Goal: Transaction & Acquisition: Purchase product/service

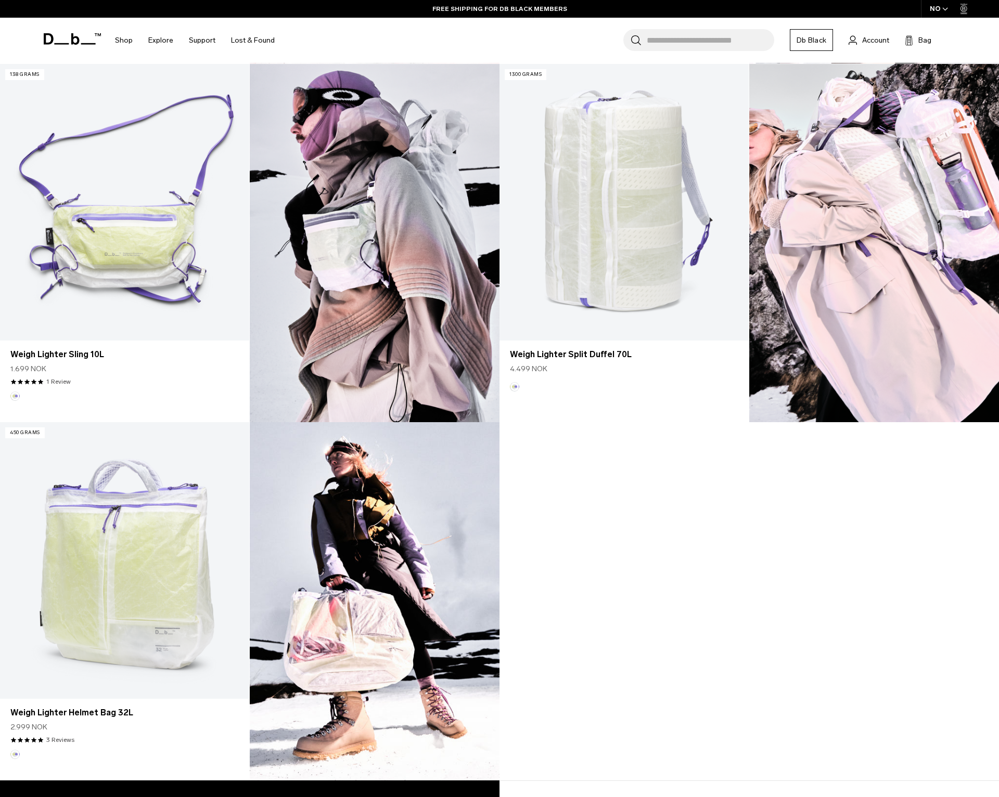
scroll to position [663, 0]
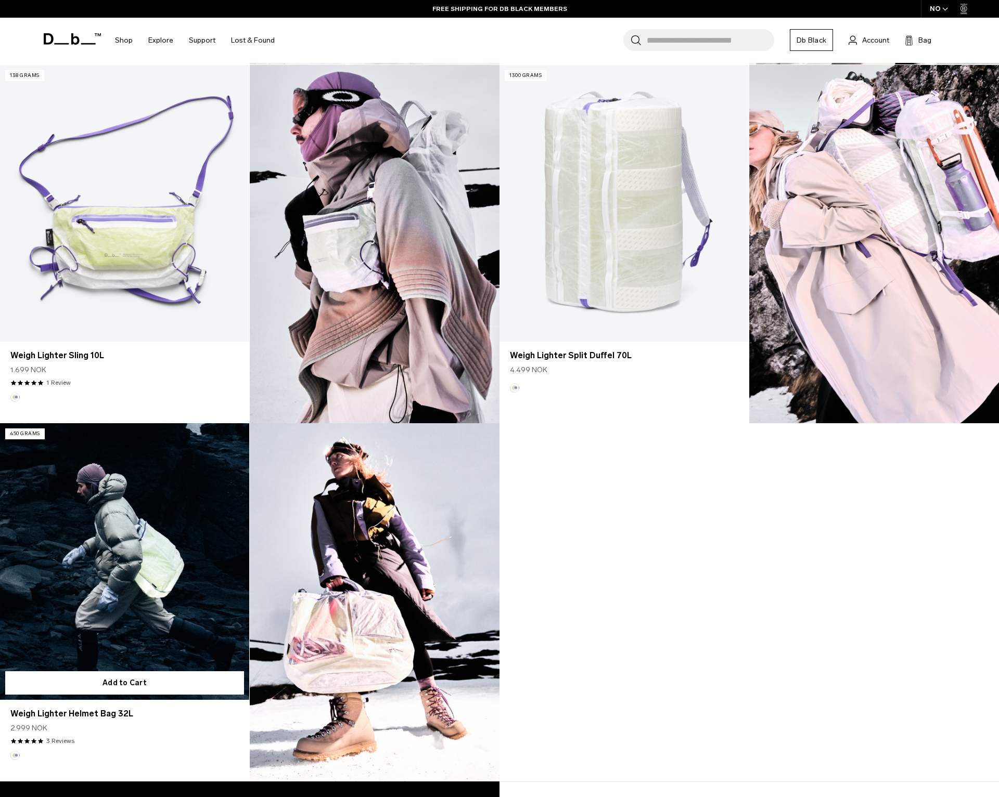
click at [165, 570] on link "Weigh Lighter Helmet Bag 32L" at bounding box center [124, 561] width 249 height 277
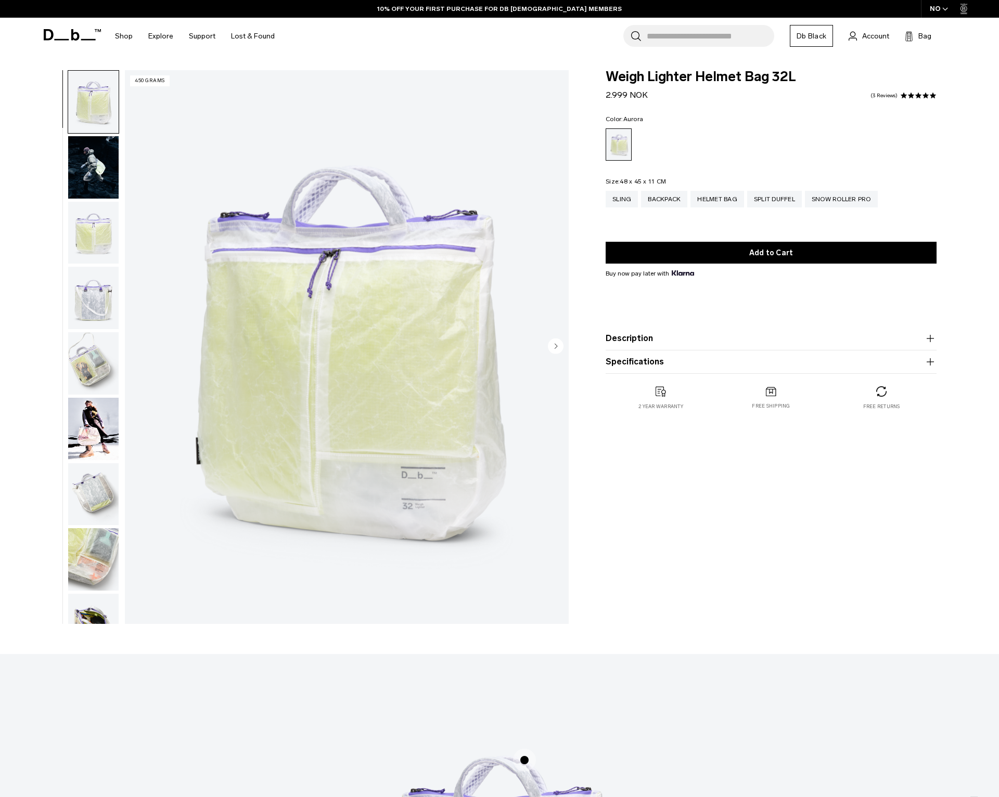
click at [94, 175] on img "button" at bounding box center [93, 167] width 50 height 62
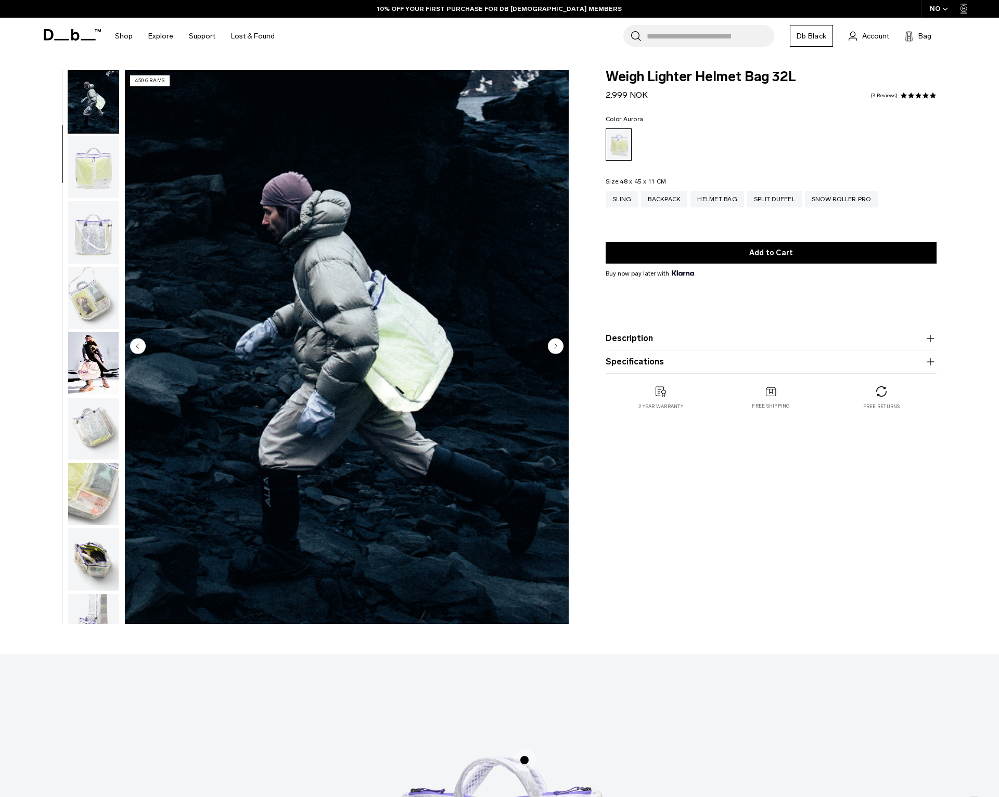
click at [100, 179] on img "button" at bounding box center [93, 167] width 50 height 62
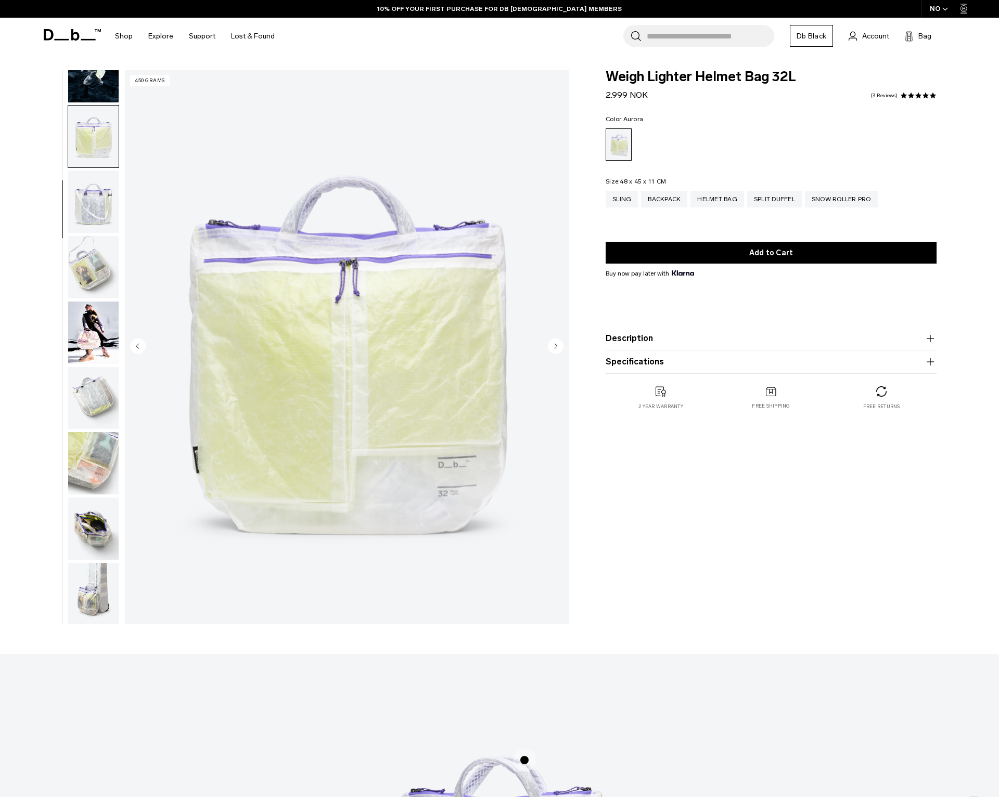
scroll to position [98, 0]
click at [100, 179] on img "button" at bounding box center [93, 200] width 50 height 62
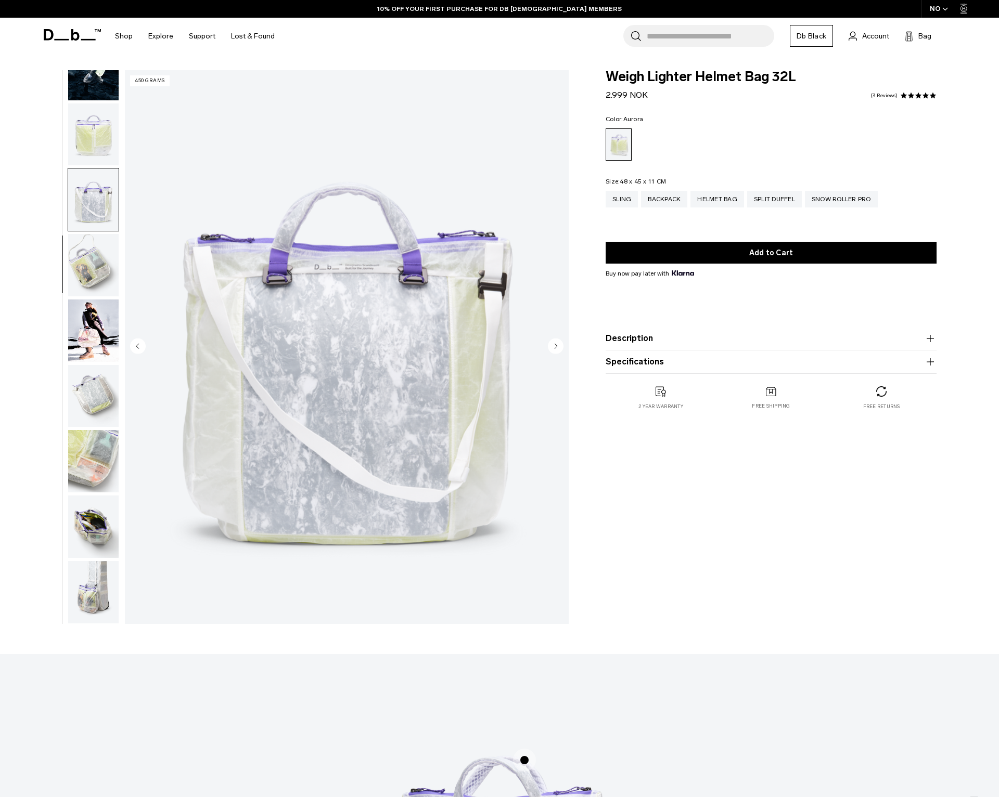
click at [97, 251] on img "button" at bounding box center [93, 265] width 50 height 62
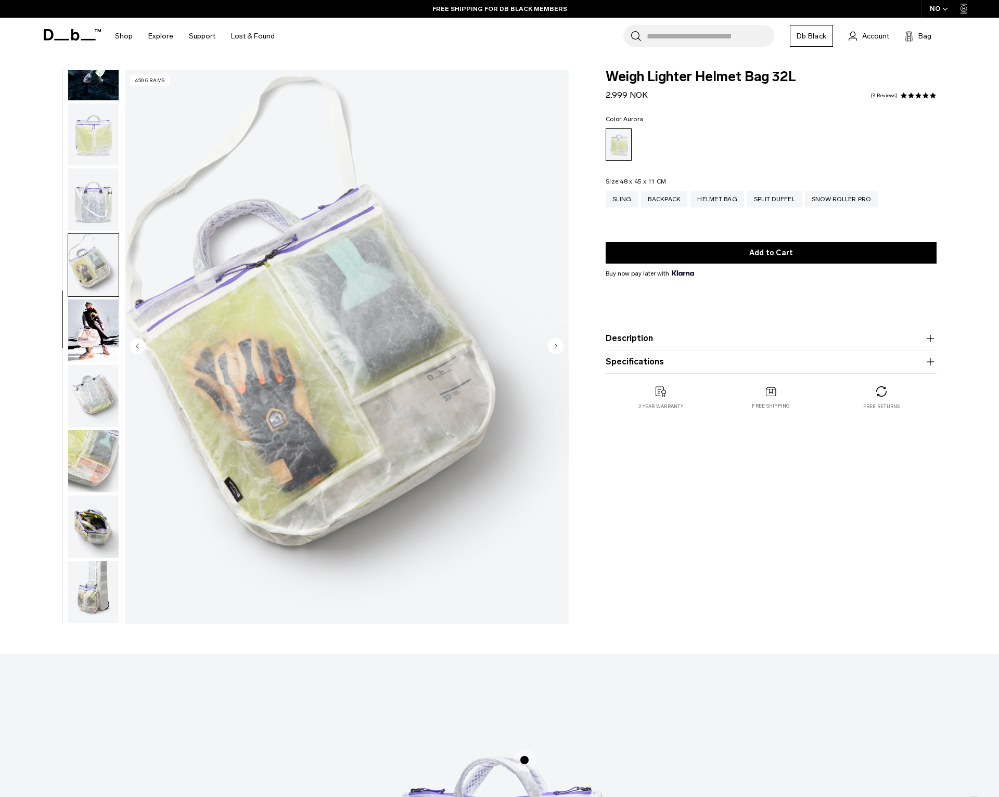
click at [86, 318] on img "button" at bounding box center [93, 331] width 50 height 62
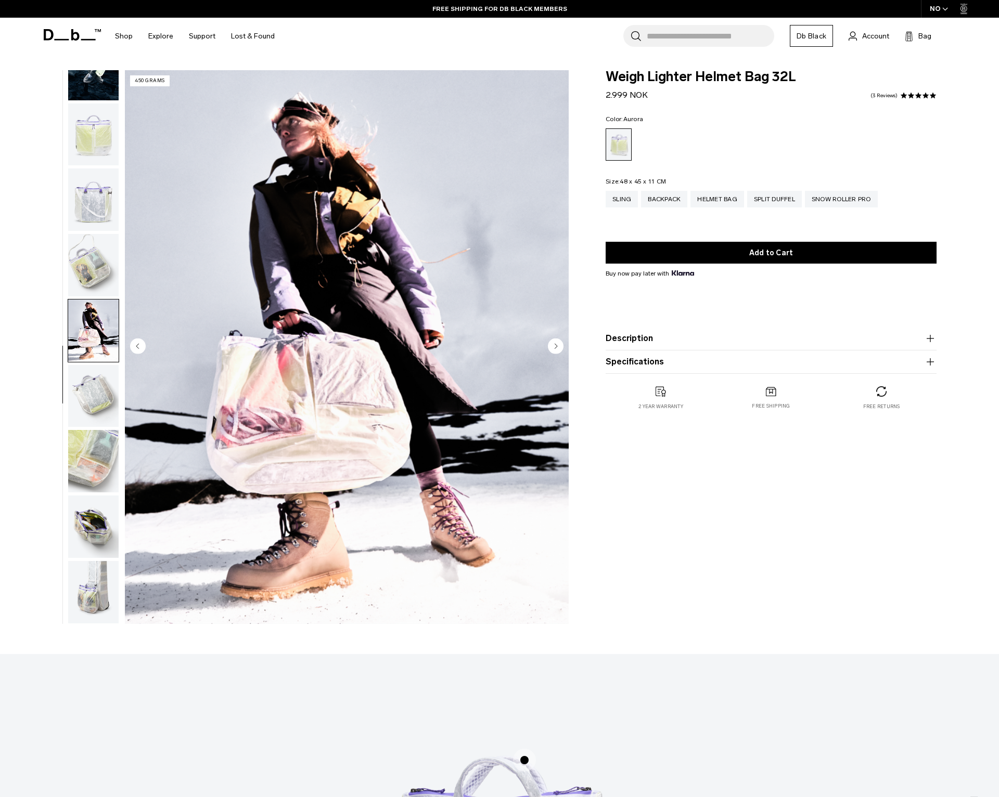
click at [86, 419] on img "button" at bounding box center [93, 396] width 50 height 62
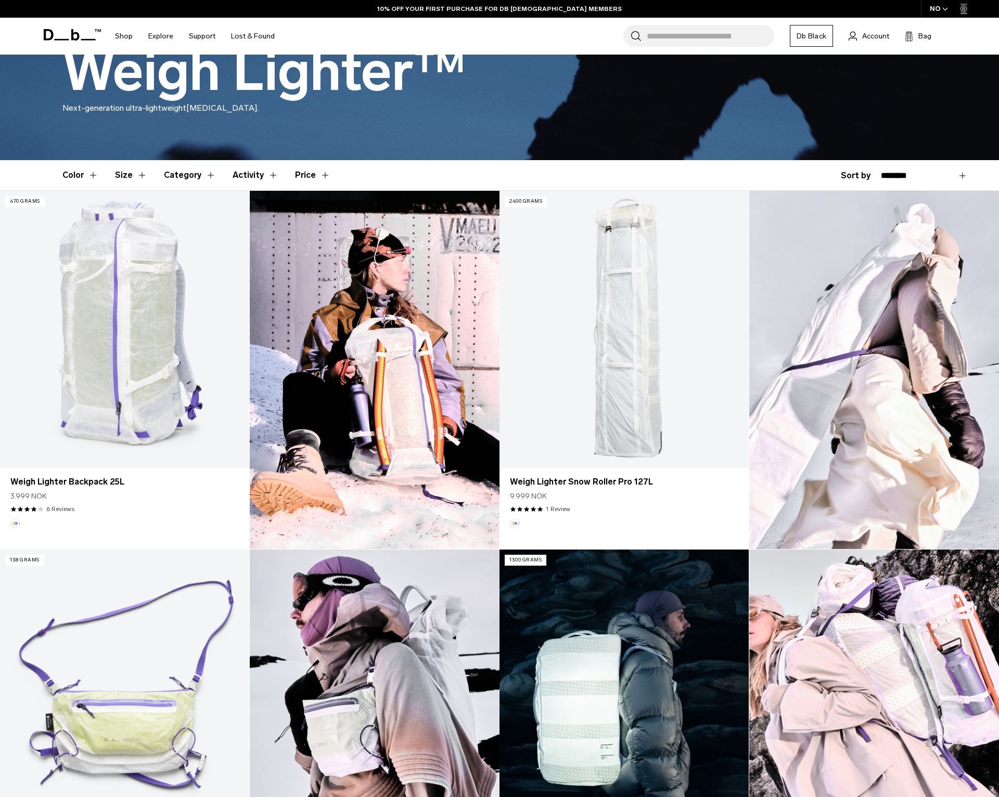
scroll to position [176, 0]
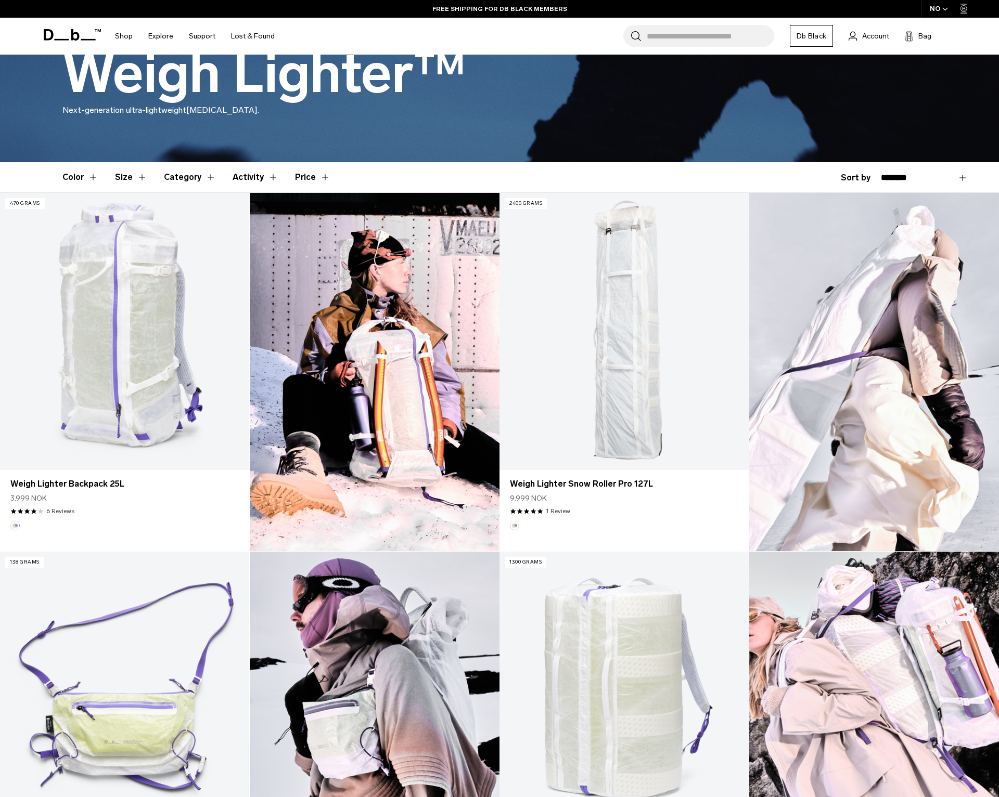
click at [394, 304] on img at bounding box center [375, 372] width 250 height 358
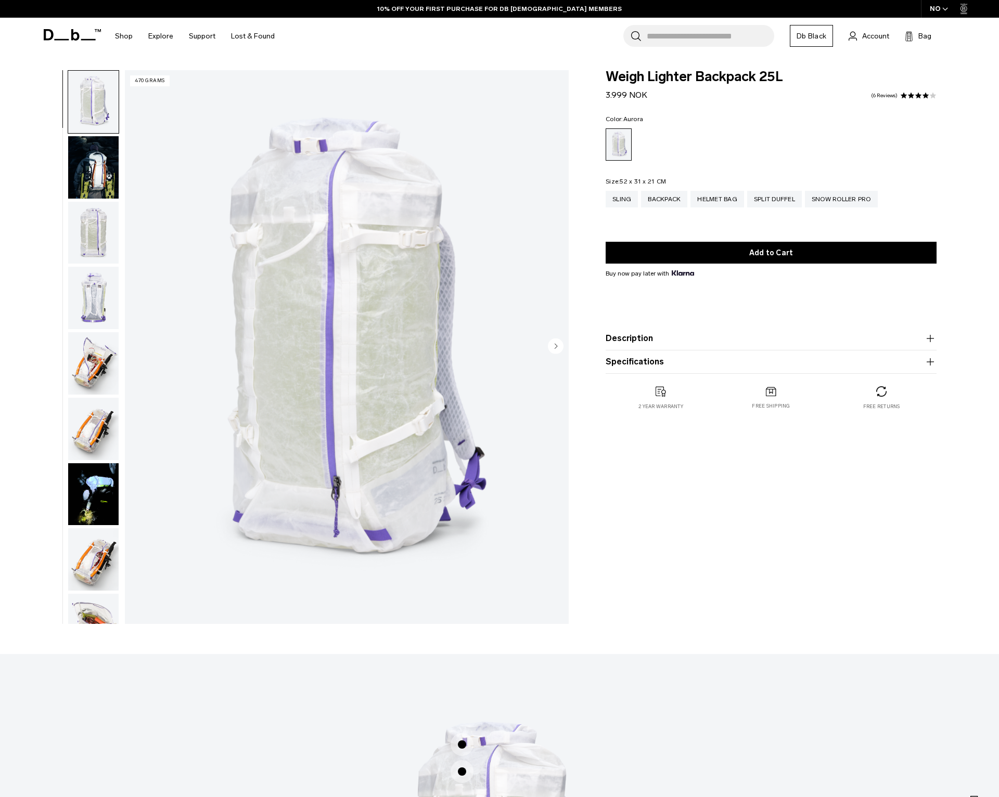
click at [88, 364] on img "button" at bounding box center [93, 363] width 50 height 62
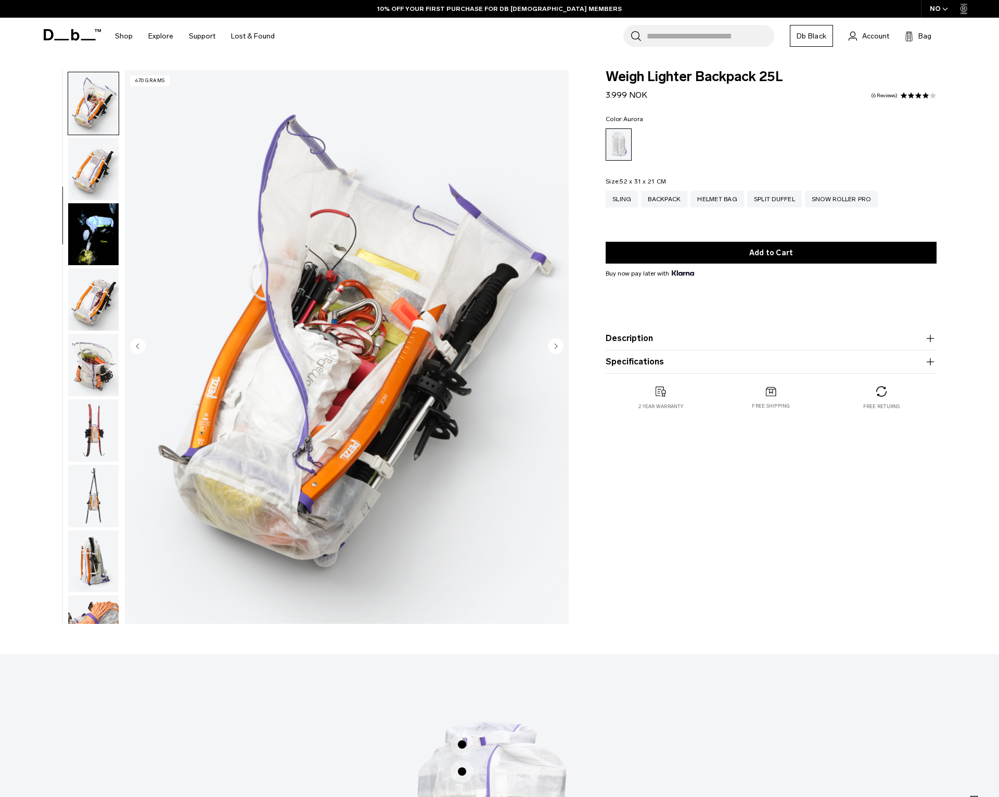
scroll to position [262, 0]
click at [88, 364] on img "button" at bounding box center [93, 363] width 50 height 62
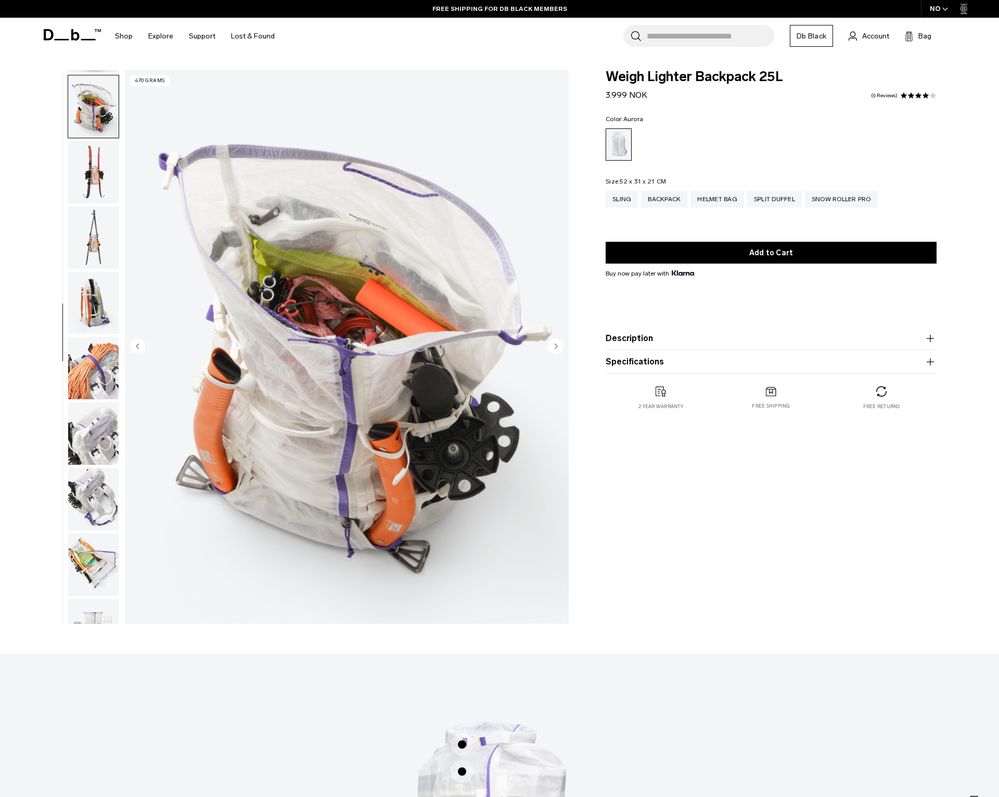
scroll to position [523, 0]
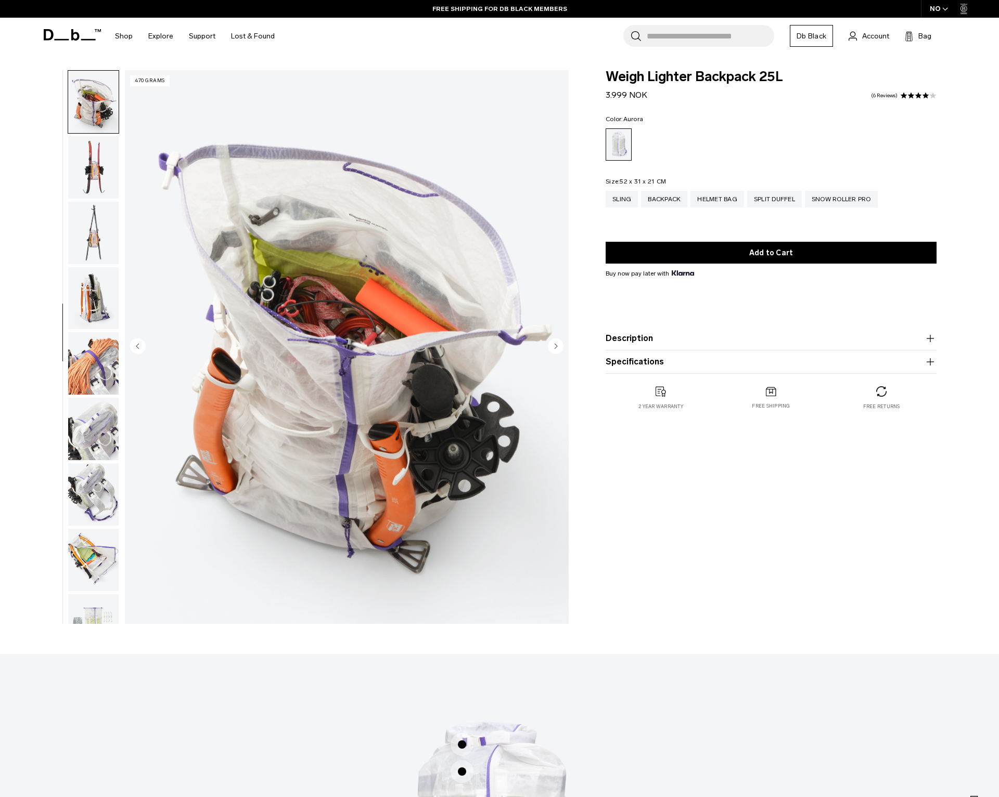
click at [88, 364] on img "button" at bounding box center [93, 363] width 50 height 62
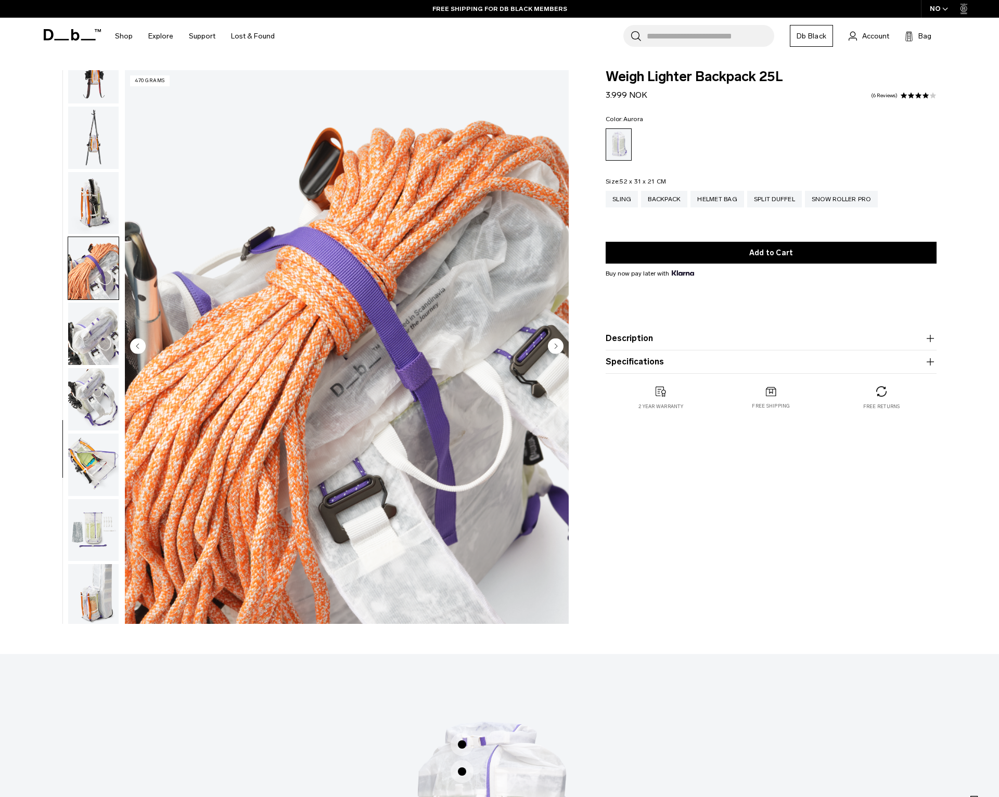
scroll to position [622, 0]
click at [88, 364] on ul at bounding box center [93, 347] width 51 height 554
click at [85, 391] on img "button" at bounding box center [93, 396] width 50 height 62
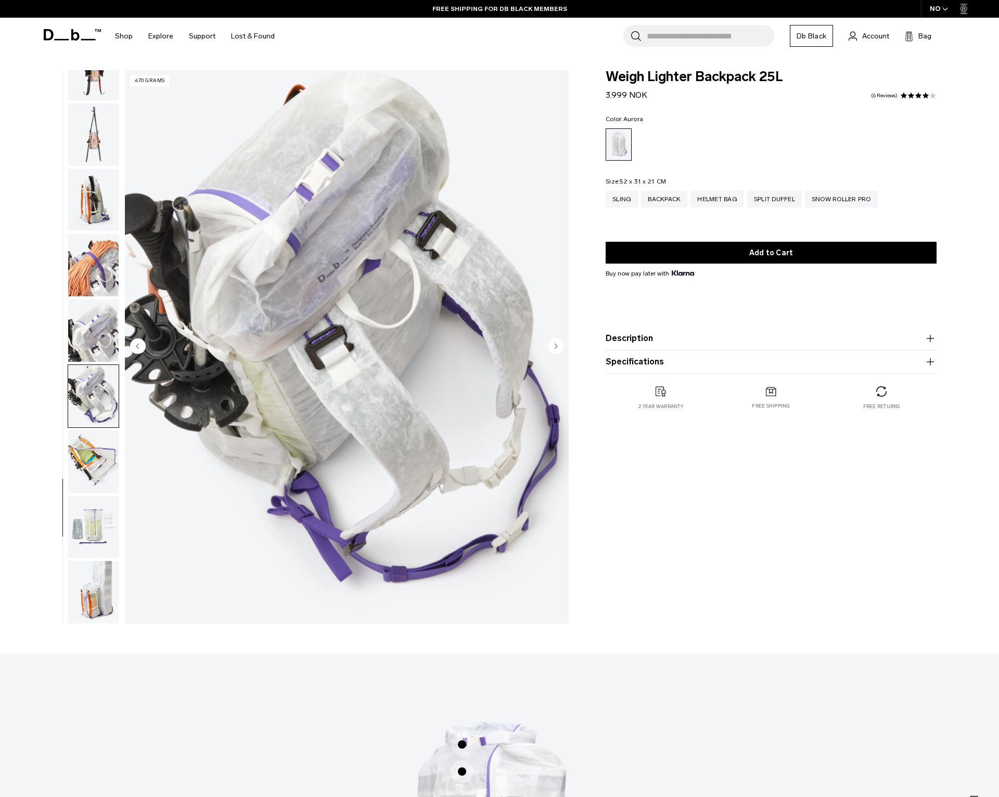
click at [92, 453] on img "button" at bounding box center [93, 462] width 50 height 62
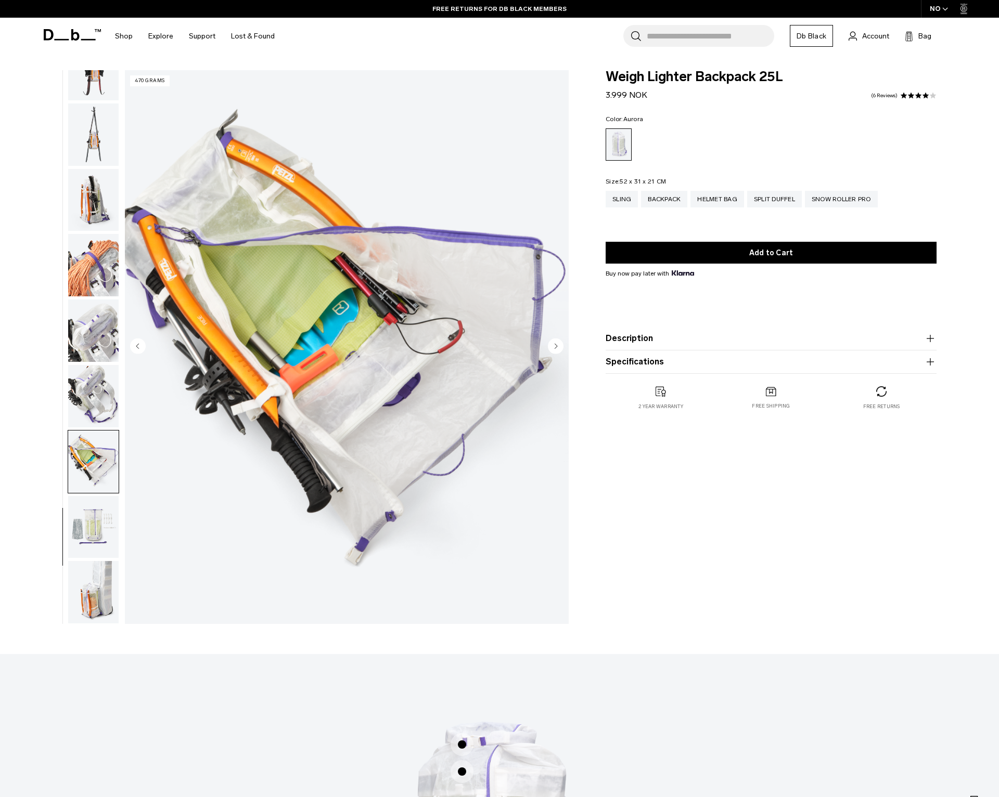
click at [97, 512] on img "button" at bounding box center [93, 527] width 50 height 62
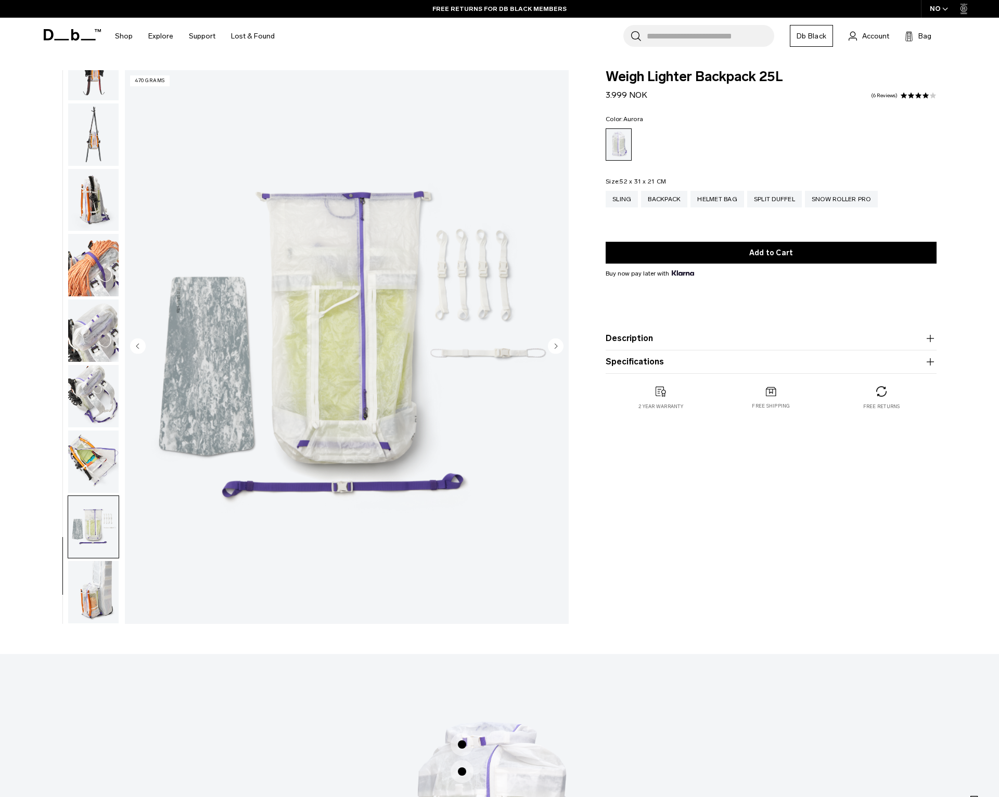
click at [97, 511] on img "button" at bounding box center [93, 527] width 50 height 62
click at [93, 593] on img "button" at bounding box center [93, 592] width 50 height 62
